Goal: Find specific page/section: Find specific page/section

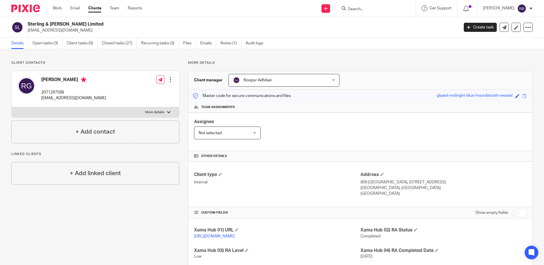
click at [30, 9] on img at bounding box center [25, 9] width 28 height 8
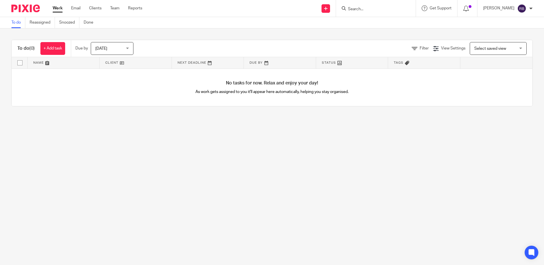
drag, startPoint x: 0, startPoint y: 0, endPoint x: 382, endPoint y: 11, distance: 382.2
click at [382, 11] on input "Search" at bounding box center [373, 9] width 51 height 5
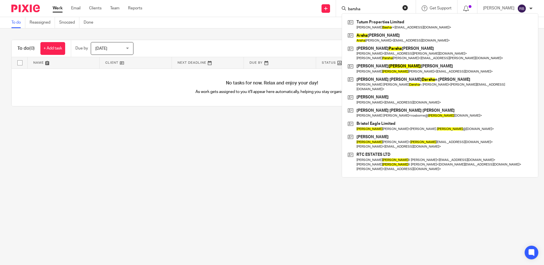
type input "barsha"
click at [371, 6] on form "barsha" at bounding box center [378, 8] width 61 height 7
click at [408, 8] on button "reset" at bounding box center [406, 8] width 6 height 6
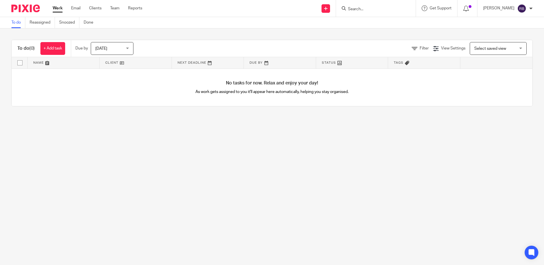
click at [365, 9] on input "Search" at bounding box center [373, 9] width 51 height 5
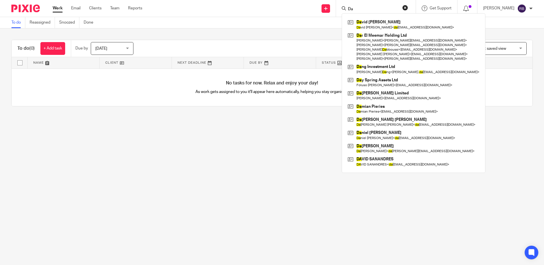
type input "D"
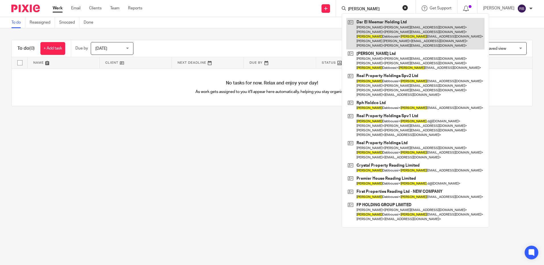
type input "Issam"
click at [389, 33] on link at bounding box center [415, 34] width 138 height 32
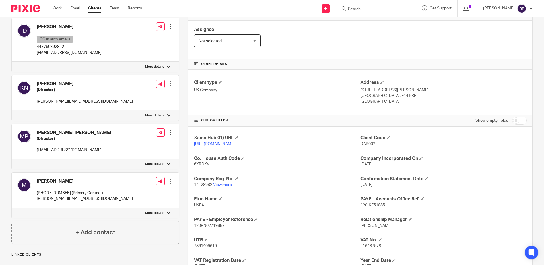
scroll to position [114, 0]
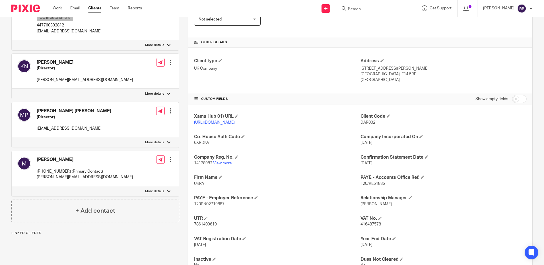
click at [221, 166] on p "14128982 View more" at bounding box center [277, 164] width 166 height 6
click at [223, 165] on link "View more" at bounding box center [222, 163] width 19 height 4
click at [370, 10] on input "Search" at bounding box center [373, 9] width 51 height 5
type input "Dal"
drag, startPoint x: 300, startPoint y: 85, endPoint x: 303, endPoint y: 99, distance: 14.0
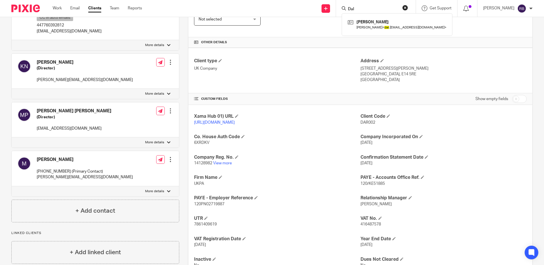
click at [300, 85] on div "Client type UK Company Address 30 Churchill Place London, E14 5RE England" at bounding box center [360, 71] width 344 height 46
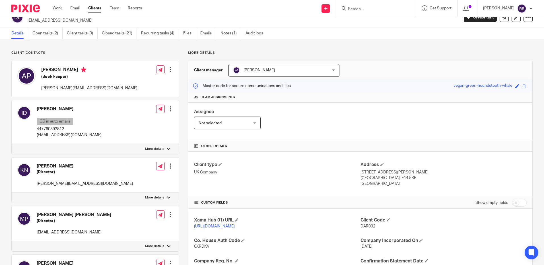
scroll to position [0, 0]
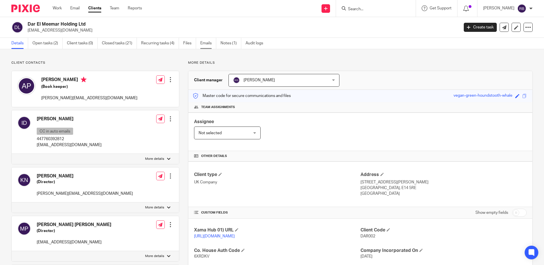
click at [203, 42] on link "Emails" at bounding box center [208, 43] width 16 height 11
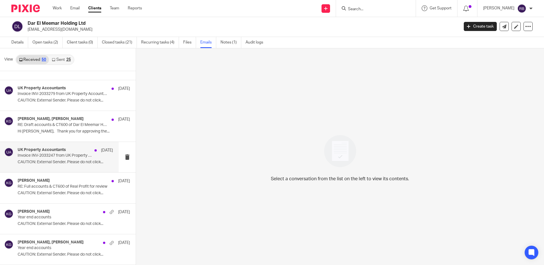
scroll to position [510, 0]
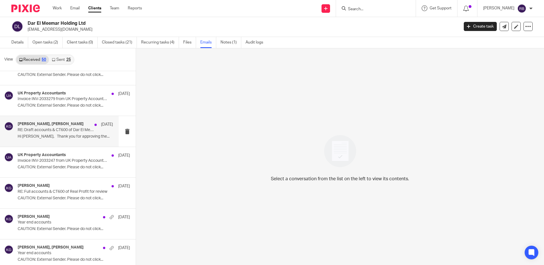
click at [68, 141] on div "Keshav Gautam, Anish Paneru 1 Jul RE: Draft accounts & CT600 of Dar El Meemar H…" at bounding box center [59, 131] width 119 height 30
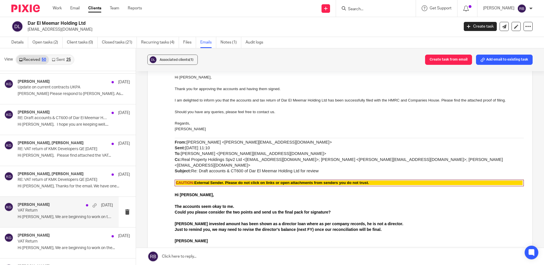
scroll to position [766, 0]
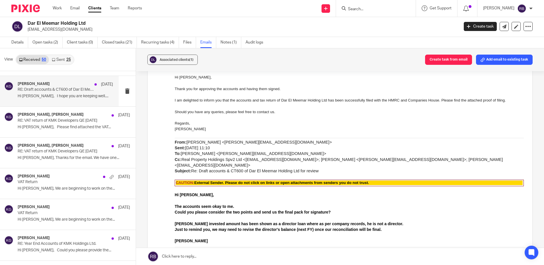
click at [64, 96] on p "Hi Anish, I hope you are keeping well...." at bounding box center [65, 96] width 95 height 5
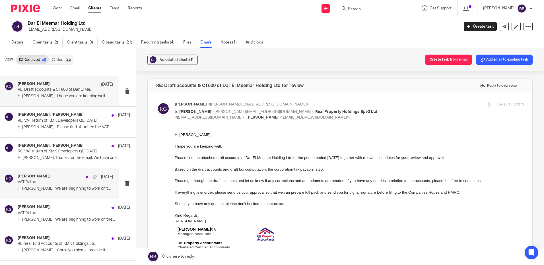
scroll to position [0, 0]
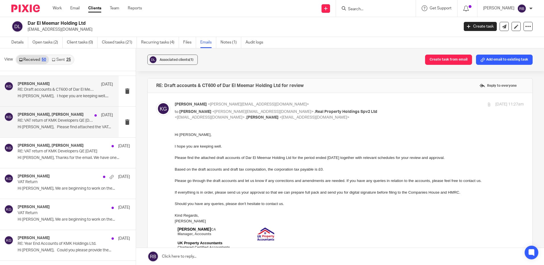
click at [83, 122] on p "RE: VAT return of KMK Developers QE 30 Apr 2025" at bounding box center [56, 120] width 76 height 5
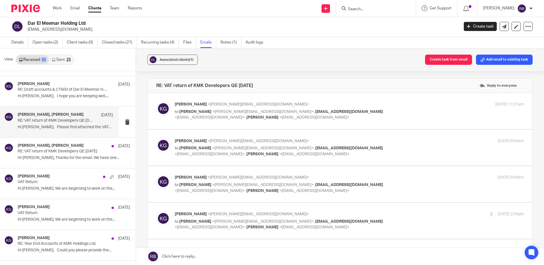
click at [57, 128] on p "Hi Anish, Please find attached the VAT..." at bounding box center [65, 127] width 95 height 5
click at [301, 73] on div "Associated clients (1) Create task from email Add email to existing task RE: VA…" at bounding box center [340, 156] width 408 height 217
click at [303, 73] on div "Associated clients (1) Create task from email Add email to existing task RE: VA…" at bounding box center [340, 156] width 408 height 217
click at [145, 73] on div "Associated clients (1) Create task from email Add email to existing task RE: VA…" at bounding box center [340, 156] width 408 height 217
click at [144, 72] on div "Associated clients (1) Create task from email Add email to existing task RE: VA…" at bounding box center [340, 156] width 408 height 217
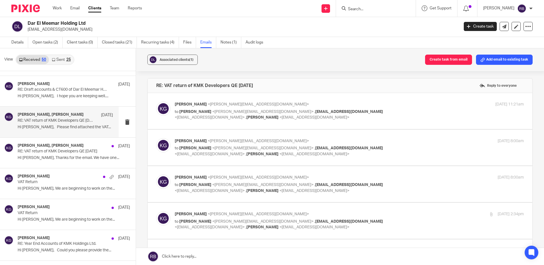
click at [312, 74] on div "Associated clients (1) Create task from email Add email to existing task RE: VA…" at bounding box center [340, 156] width 408 height 217
click at [310, 73] on div "Associated clients (1) Create task from email Add email to existing task RE: VA…" at bounding box center [340, 156] width 408 height 217
click at [311, 74] on div "Associated clients (1) Create task from email Add email to existing task RE: VA…" at bounding box center [340, 156] width 408 height 217
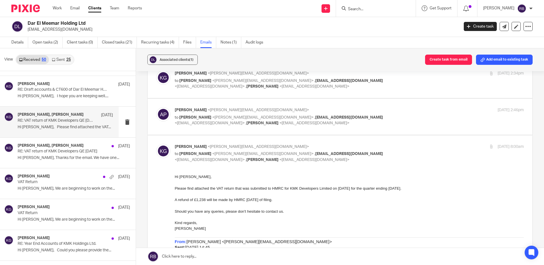
scroll to position [142, 0]
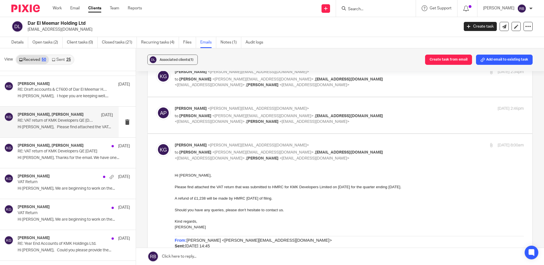
click at [33, 8] on img at bounding box center [25, 9] width 28 height 8
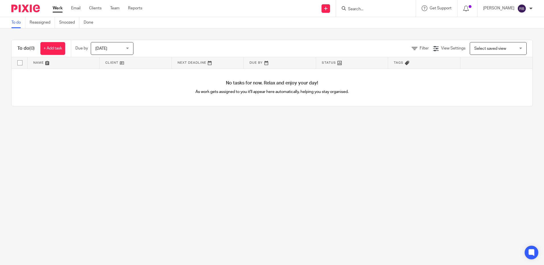
click at [369, 9] on input "Search" at bounding box center [373, 9] width 51 height 5
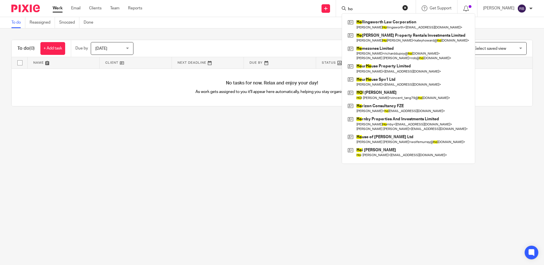
type input "h"
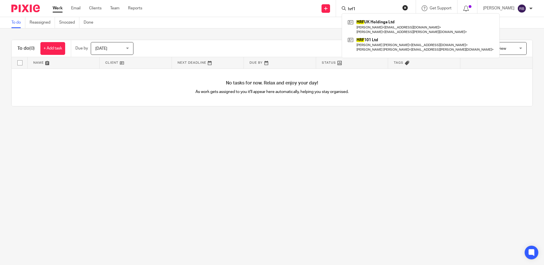
drag, startPoint x: 375, startPoint y: 6, endPoint x: 375, endPoint y: 10, distance: 3.4
click at [375, 6] on form "hrf1" at bounding box center [378, 8] width 61 height 7
click at [373, 8] on input "hrf1" at bounding box center [373, 9] width 51 height 5
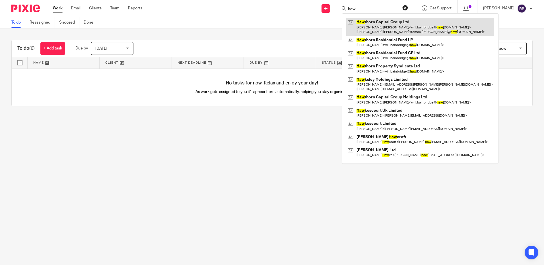
type input "haw"
click at [412, 27] on link at bounding box center [420, 27] width 148 height 18
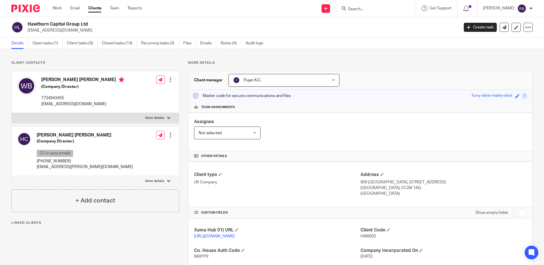
click at [21, 9] on img at bounding box center [25, 9] width 28 height 8
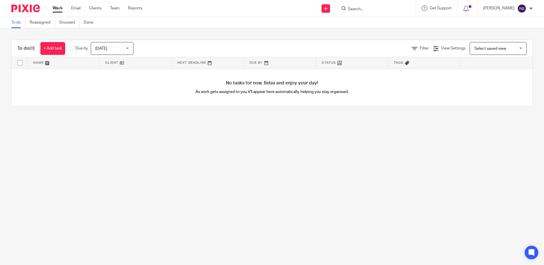
click at [229, 32] on div "To do (0) + Add task Due by [DATE] [DATE] [DATE] [DATE] This week Next week Thi…" at bounding box center [272, 72] width 544 height 89
click at [227, 34] on div "To do (0) + Add task Due by [DATE] [DATE] [DATE] [DATE] This week Next week Thi…" at bounding box center [272, 72] width 544 height 89
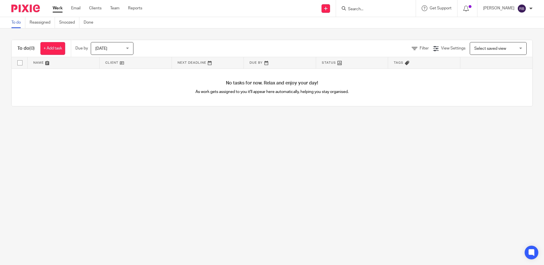
click at [229, 32] on div "To do (0) + Add task Due by [DATE] [DATE] [DATE] [DATE] This week Next week Thi…" at bounding box center [272, 72] width 544 height 89
